Goal: Task Accomplishment & Management: Complete application form

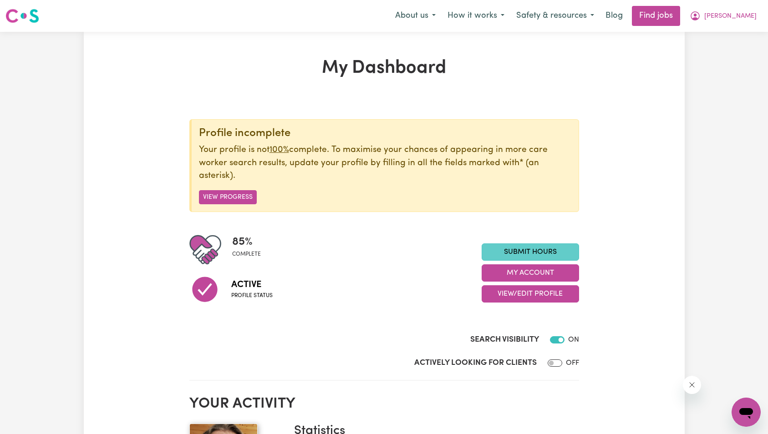
click at [540, 248] on link "Submit Hours" at bounding box center [530, 252] width 97 height 17
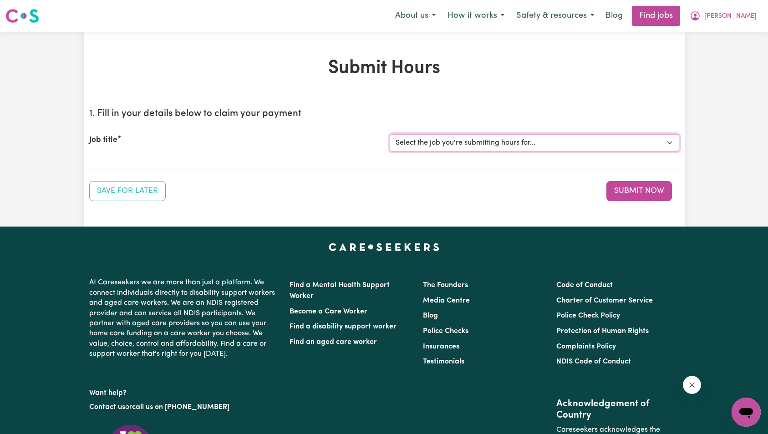
click at [508, 144] on select "Select the job you're submitting hours for... [Kai-Cee Hind] Support Worker Req…" at bounding box center [534, 142] width 289 height 17
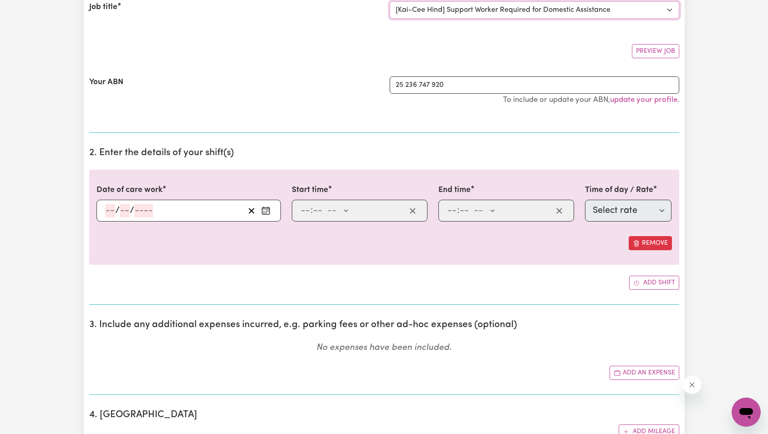
scroll to position [75, 0]
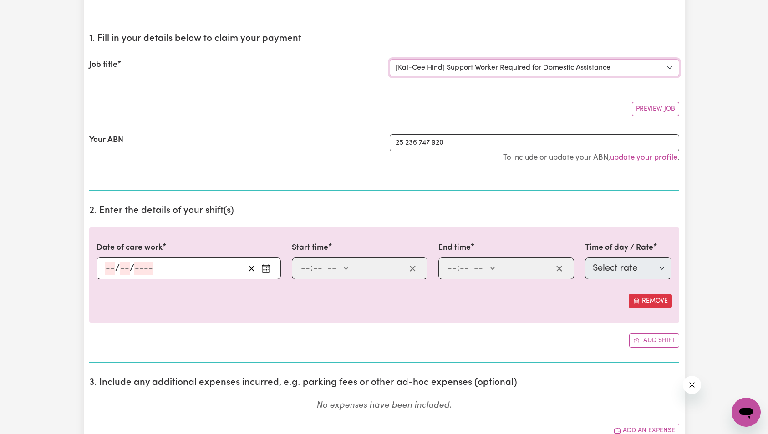
click at [482, 71] on select "Select the job you're submitting hours for... [Kai-Cee Hind] Support Worker Req…" at bounding box center [534, 67] width 289 height 17
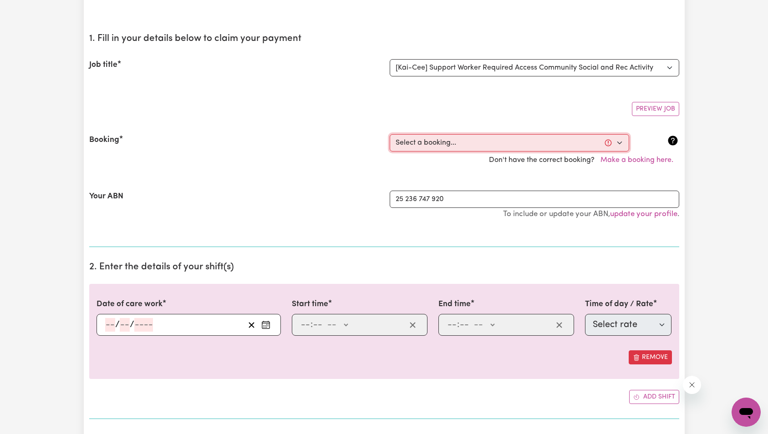
click at [440, 144] on select "Select a booking... [DATE] 09:00am to 02:00pm (RECURRING) [DATE] 09:00am to 02:…" at bounding box center [509, 142] width 239 height 17
click at [442, 142] on select "Select a booking... [DATE] 09:00am to 02:00pm (RECURRING) [DATE] 09:00am to 02:…" at bounding box center [509, 142] width 239 height 17
click at [507, 68] on select "Select the job you're submitting hours for... [Kai-Cee Hind] Support Worker Req…" at bounding box center [534, 67] width 289 height 17
select select "14123"
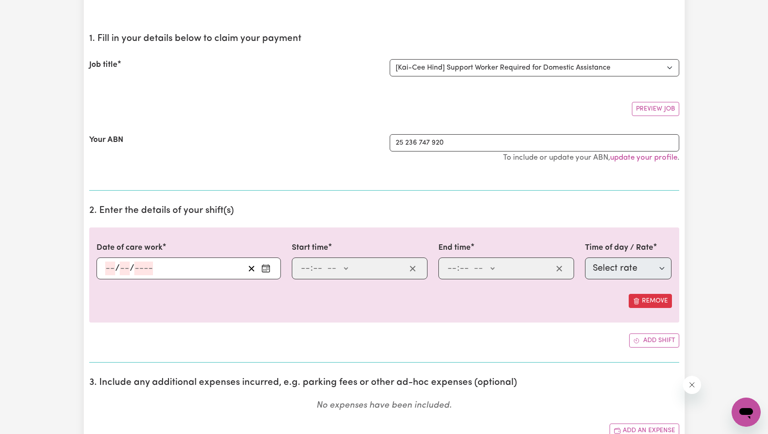
click at [143, 269] on input "number" at bounding box center [143, 269] width 19 height 14
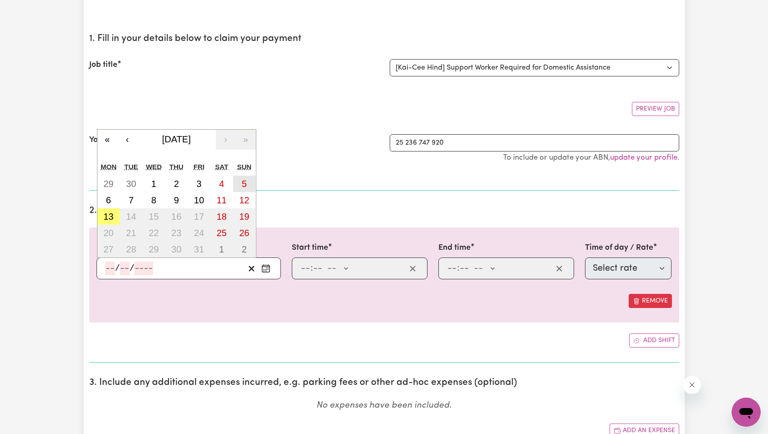
click at [243, 182] on abbr "5" at bounding box center [244, 184] width 5 height 10
type input "[DATE]"
type input "5"
type input "10"
type input "2025"
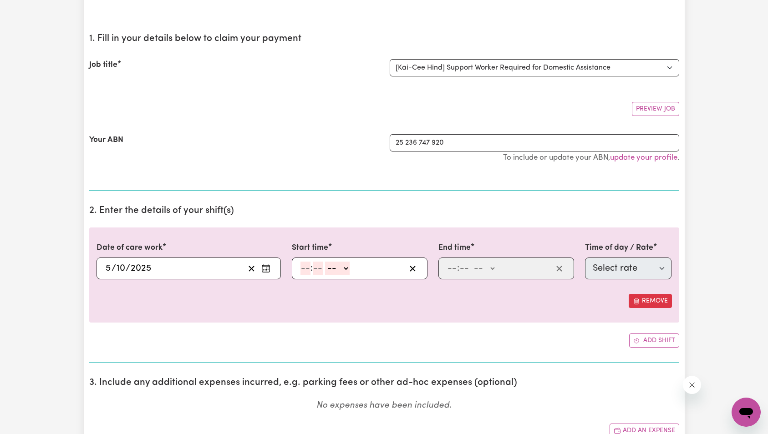
click at [306, 263] on input "number" at bounding box center [305, 269] width 10 height 14
type input "6"
type input "0"
select select "am"
type input "06:00"
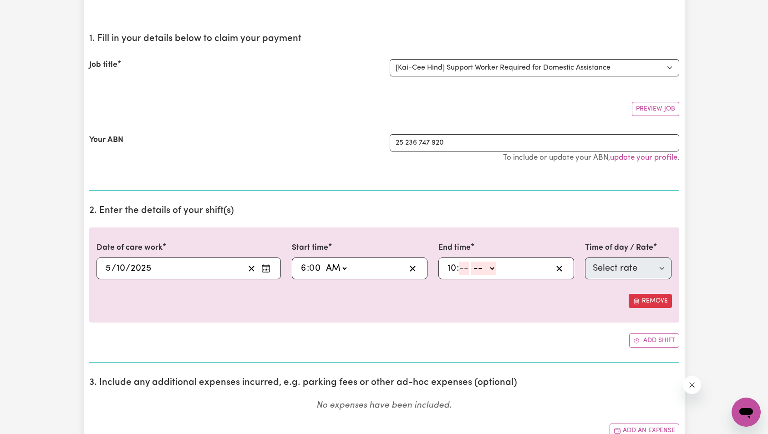
click at [448, 268] on input "10" at bounding box center [452, 269] width 10 height 14
type input "9"
type input "0"
select select "am"
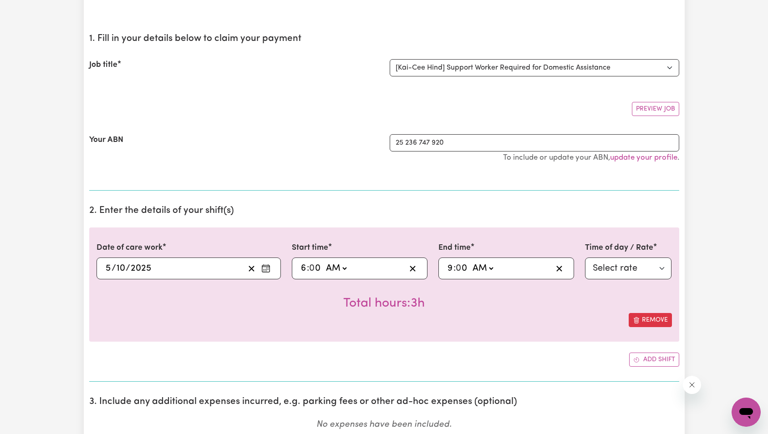
click at [450, 264] on input "9" at bounding box center [450, 269] width 6 height 14
type input "07:00"
type input "7"
click at [628, 265] on select "Select rate $51.98 - [DATE] - Assistance with Self Care Activities - Standard L…" at bounding box center [628, 269] width 87 height 22
select select "37"
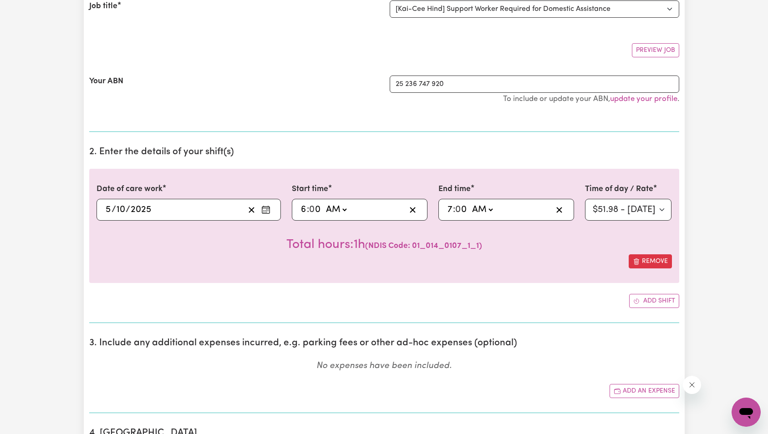
scroll to position [146, 0]
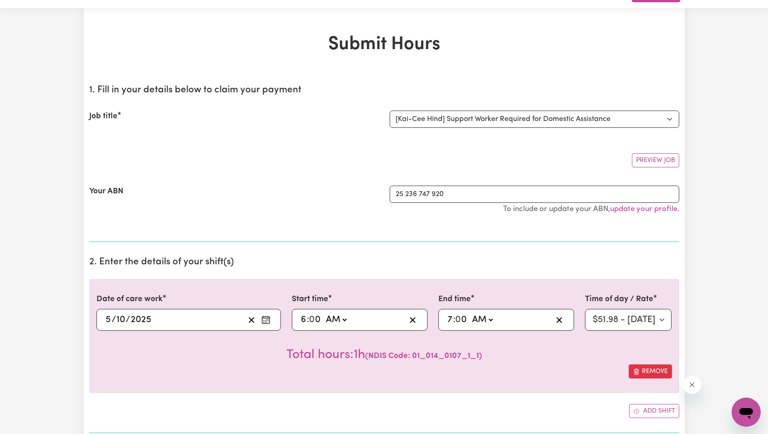
scroll to position [129, 0]
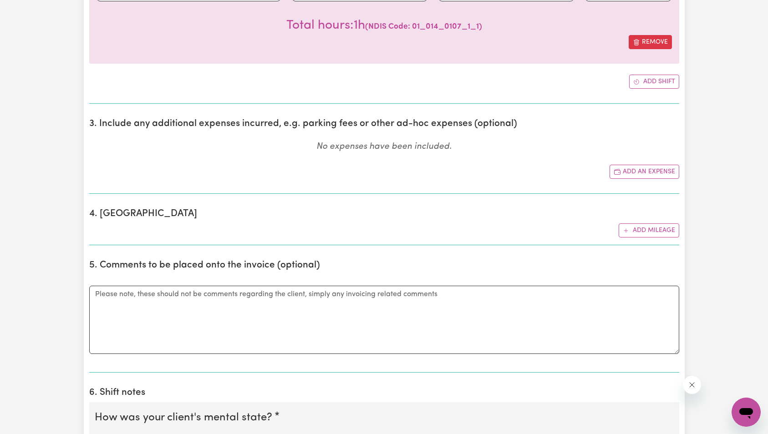
scroll to position [675, 0]
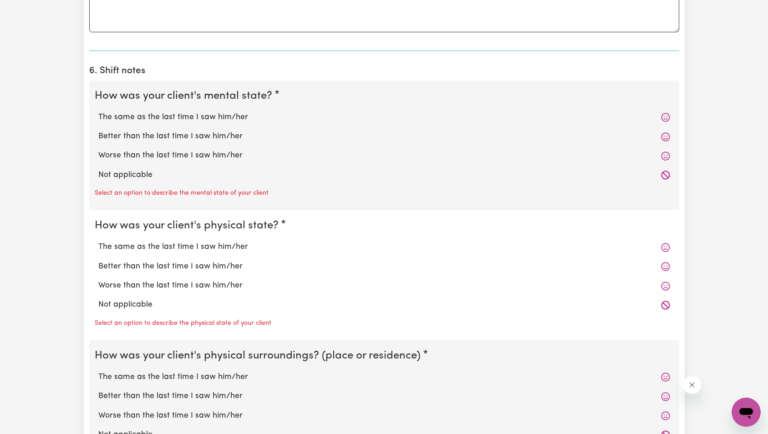
click at [137, 175] on label "Not applicable" at bounding box center [384, 175] width 572 height 12
click at [98, 169] on input "Not applicable" at bounding box center [98, 169] width 0 height 0
radio input "true"
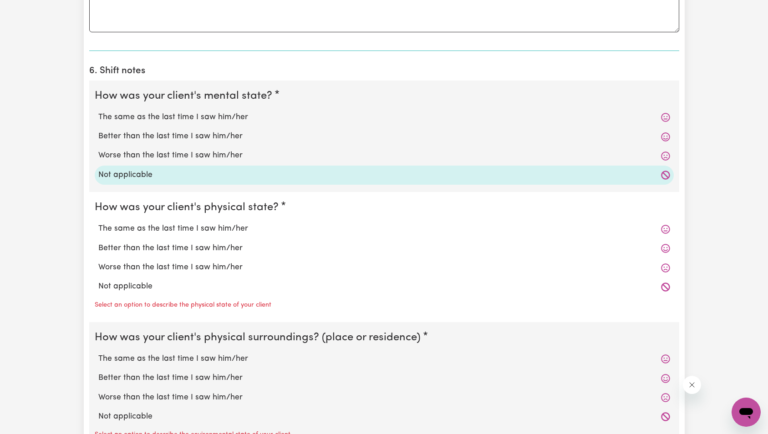
click at [130, 285] on label "Not applicable" at bounding box center [384, 287] width 572 height 12
click at [98, 281] on input "Not applicable" at bounding box center [98, 280] width 0 height 0
radio input "true"
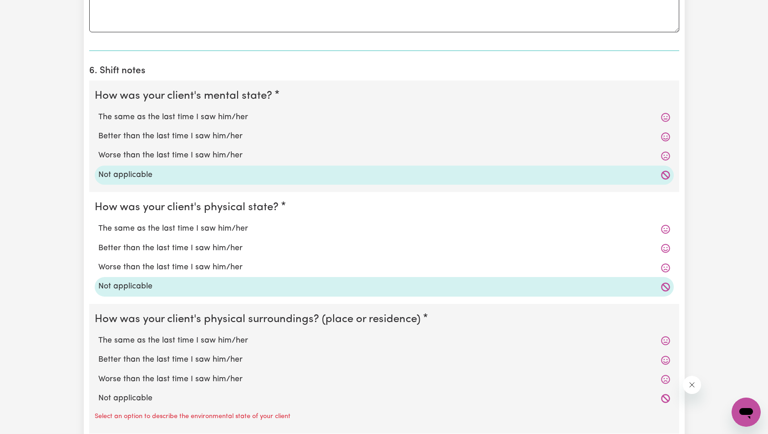
scroll to position [1042, 0]
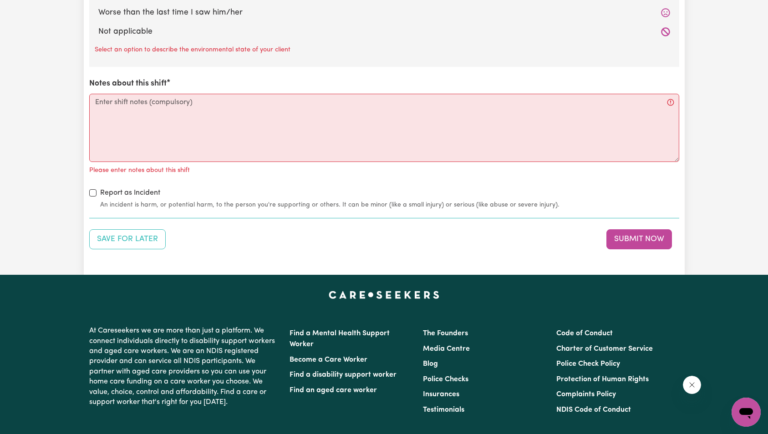
click at [133, 30] on label "Not applicable" at bounding box center [384, 32] width 572 height 12
click at [98, 26] on input "Not applicable" at bounding box center [98, 25] width 0 height 0
radio input "true"
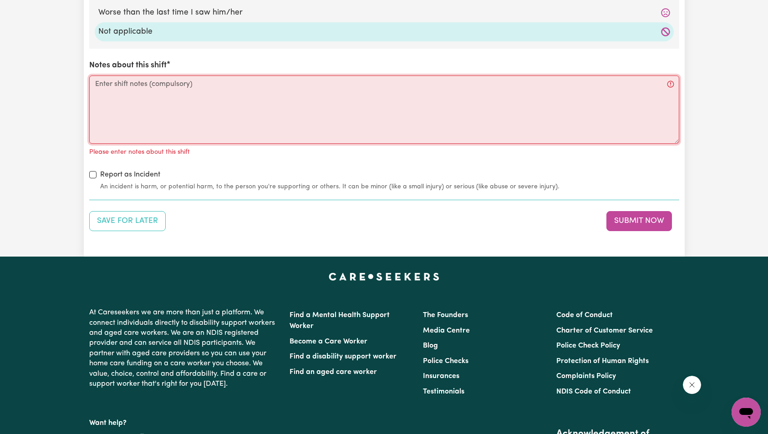
click at [179, 121] on textarea "Notes about this shift" at bounding box center [384, 110] width 590 height 68
paste textarea "Notes for first shift: Errands, market week. Notes for second shift: Full shift…"
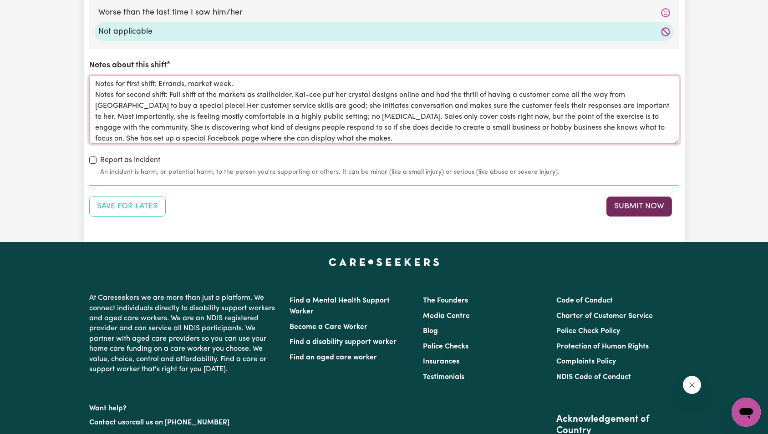
type textarea "Notes for first shift: Errands, market week. Notes for second shift: Full shift…"
click at [636, 205] on button "Submit Now" at bounding box center [639, 207] width 66 height 20
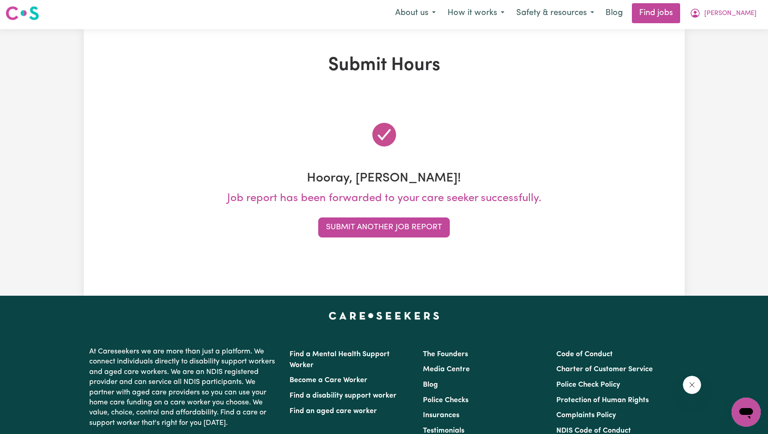
scroll to position [0, 0]
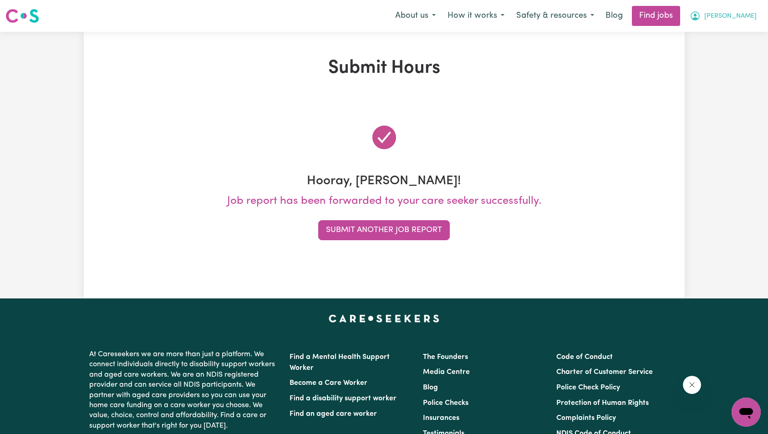
click at [743, 15] on span "[PERSON_NAME]" at bounding box center [730, 16] width 52 height 10
click at [737, 25] on div "About us How it works Safety & resources Blog Find jobs [PERSON_NAME] My Accoun…" at bounding box center [575, 16] width 373 height 20
drag, startPoint x: 737, startPoint y: 20, endPoint x: 736, endPoint y: 28, distance: 8.4
click at [737, 20] on span "[PERSON_NAME]" at bounding box center [730, 16] width 52 height 10
click at [734, 36] on link "My Account" at bounding box center [726, 35] width 72 height 17
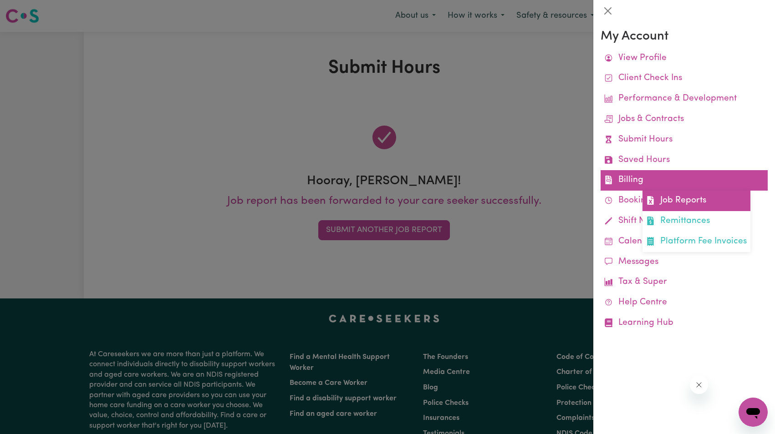
click at [699, 200] on link "Job Reports" at bounding box center [696, 201] width 108 height 20
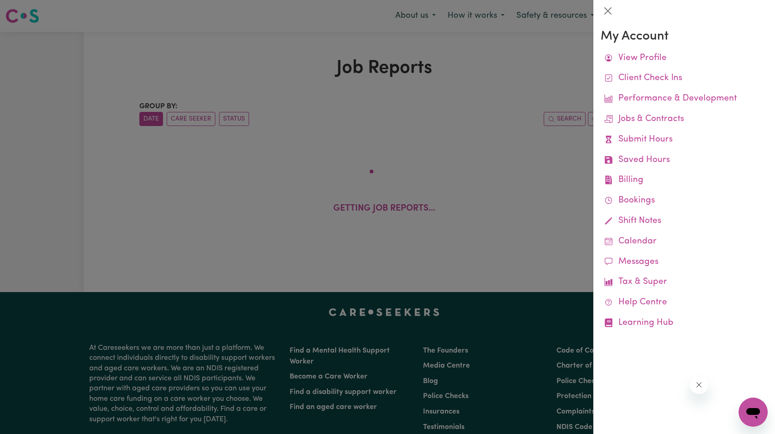
click at [699, 386] on icon "Close message from company" at bounding box center [698, 385] width 5 height 5
click at [379, 208] on div at bounding box center [387, 217] width 775 height 434
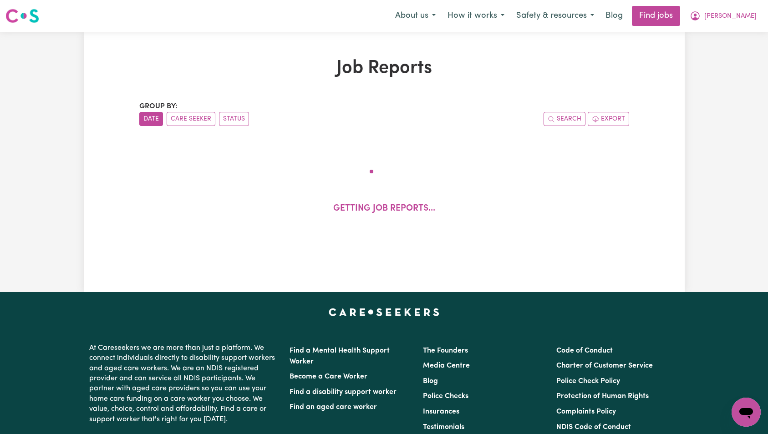
click at [539, 90] on div "Job Reports Group by: Date Care Seeker Status Search Export Getting job reports…" at bounding box center [384, 161] width 501 height 209
